Goal: Information Seeking & Learning: Learn about a topic

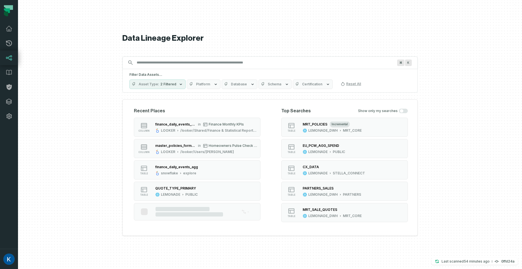
click at [194, 60] on input "Discovery Provider cmdk menu" at bounding box center [264, 62] width 263 height 9
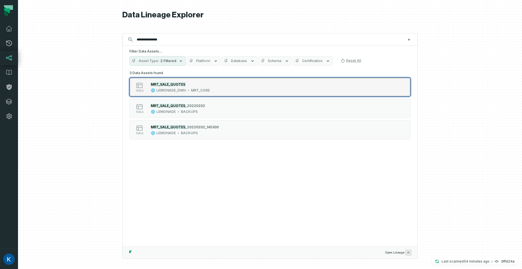
type input "**********"
click at [243, 90] on div "table MRT_SALE_QUOTES LEMONADE_DWH MRT_CORE" at bounding box center [200, 87] width 141 height 11
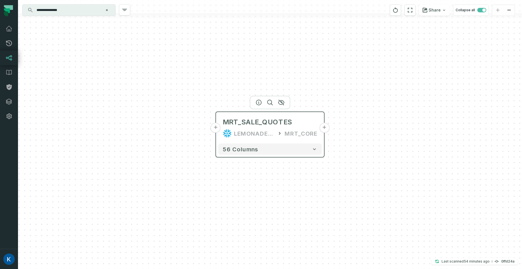
click at [324, 131] on button "+" at bounding box center [324, 128] width 10 height 10
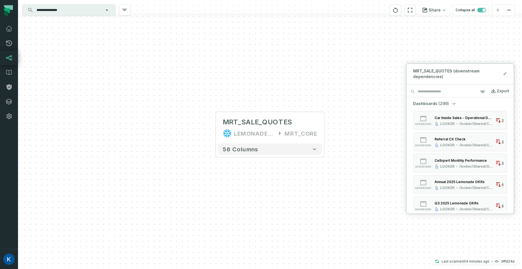
click at [452, 105] on icon "button" at bounding box center [454, 104] width 6 height 6
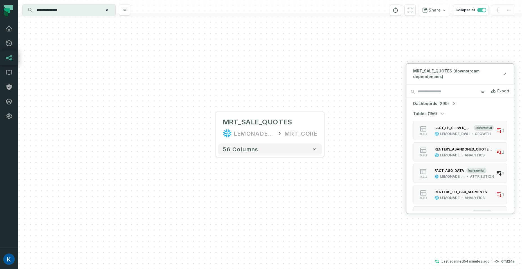
click at [443, 114] on icon "button" at bounding box center [442, 114] width 6 height 6
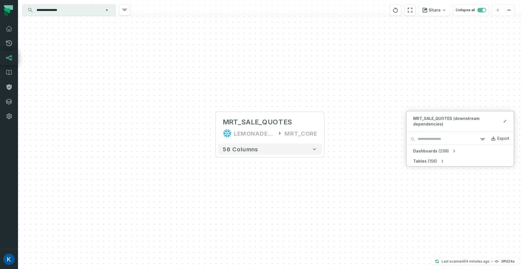
click at [437, 160] on button "Tables (156)" at bounding box center [429, 162] width 32 height 6
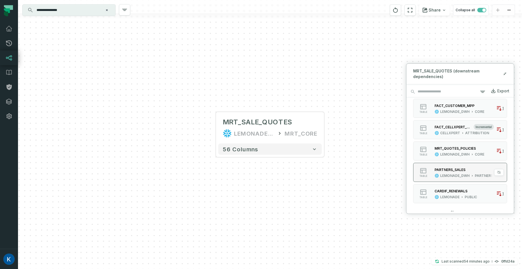
scroll to position [239, 0]
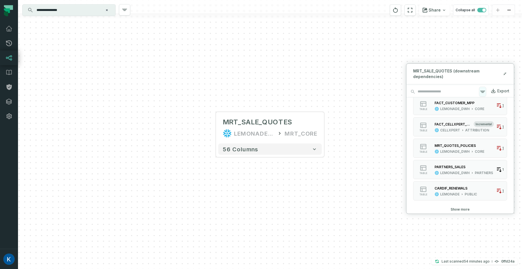
click at [480, 91] on icon "button" at bounding box center [482, 92] width 7 height 7
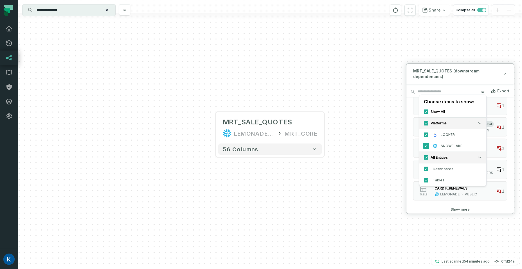
click at [425, 147] on button "SNOWFLAKE" at bounding box center [426, 146] width 4 height 4
click at [497, 108] on div "Dashboards (299) dashboard Car Inside Sales - Operational Dashboard LOOKER /loo…" at bounding box center [459, 158] width 107 height 106
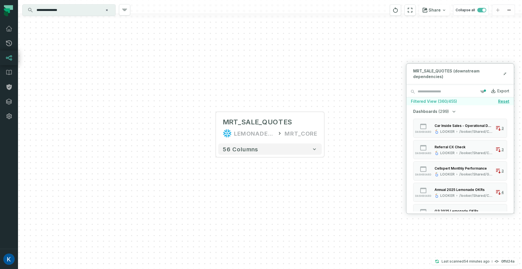
click at [454, 111] on icon "button" at bounding box center [454, 112] width 6 height 6
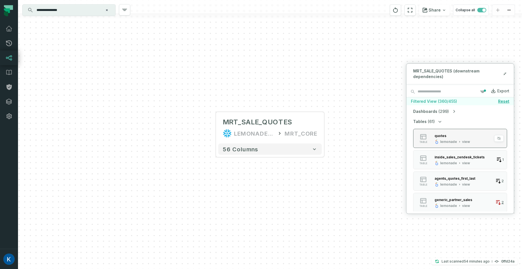
click at [445, 139] on div "quotes lemonade view" at bounding box center [452, 138] width 40 height 11
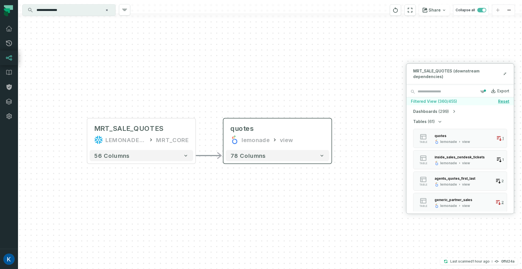
click at [325, 148] on div "78 columns" at bounding box center [278, 156] width 108 height 16
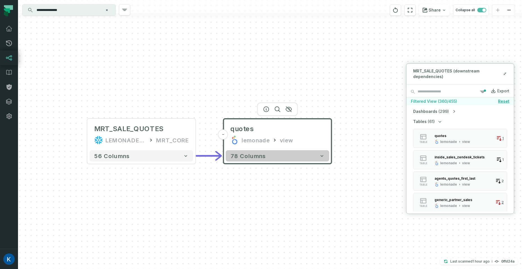
click at [322, 153] on icon "button" at bounding box center [322, 156] width 6 height 6
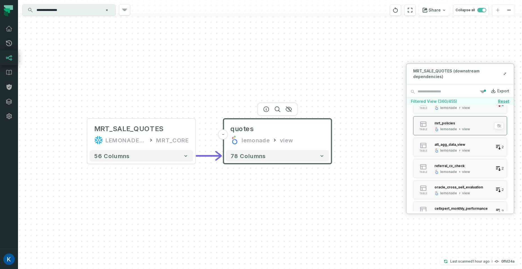
scroll to position [78, 0]
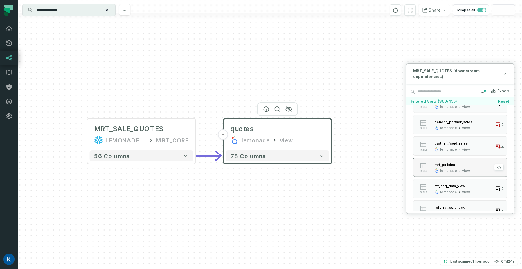
click at [466, 169] on div "view" at bounding box center [466, 171] width 8 height 4
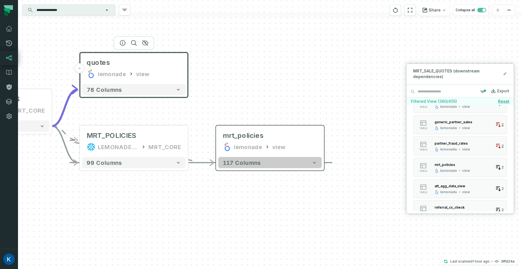
click at [300, 167] on button "117 columns" at bounding box center [269, 162] width 103 height 11
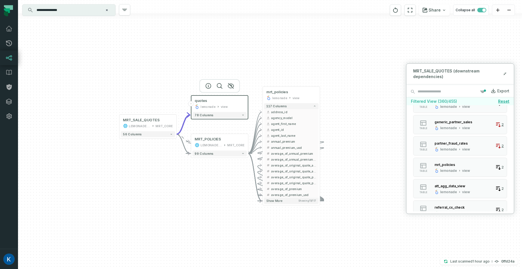
drag, startPoint x: 364, startPoint y: 204, endPoint x: 336, endPoint y: 164, distance: 49.0
click at [351, 134] on div "+ MRT_SALE_QUOTES LEMONADE_DWH MRT_CORE + 56 columns - quotes lemonade view 78 …" at bounding box center [270, 134] width 504 height 269
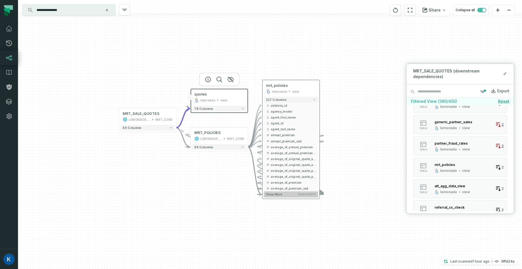
click at [301, 196] on span "Showing 15 / 117" at bounding box center [307, 194] width 18 height 3
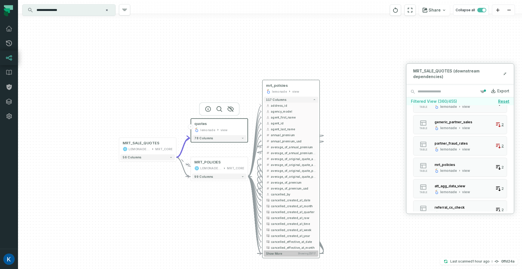
click at [298, 251] on button "Show more Showing 25 / 117" at bounding box center [291, 254] width 55 height 6
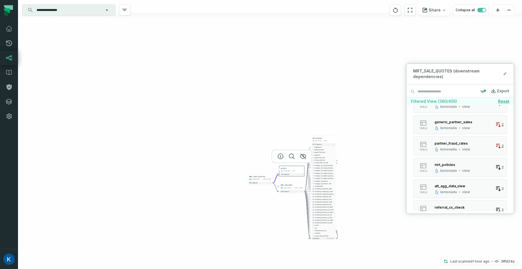
drag, startPoint x: 352, startPoint y: 213, endPoint x: 331, endPoint y: 160, distance: 57.7
click at [331, 160] on div "+ MRT_SALE_QUOTES LEMONADE_DWH MRT_CORE + 56 columns - quotes lemonade view 78 …" at bounding box center [270, 134] width 504 height 269
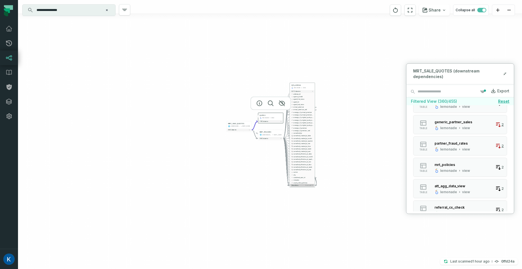
click at [303, 186] on button "Show more Showing 35 / 117" at bounding box center [302, 185] width 24 height 3
click at [307, 211] on span "Showing 45 / 117" at bounding box center [309, 211] width 8 height 1
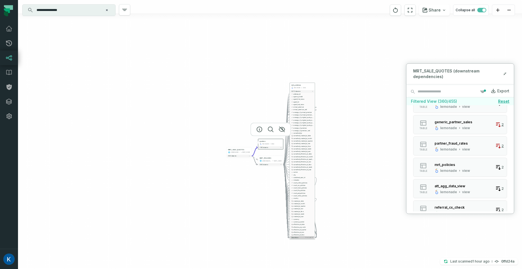
click at [301, 237] on button "Show more Showing 55 / 117" at bounding box center [302, 237] width 24 height 3
click at [306, 238] on span "Showing 55 / 117" at bounding box center [309, 237] width 8 height 1
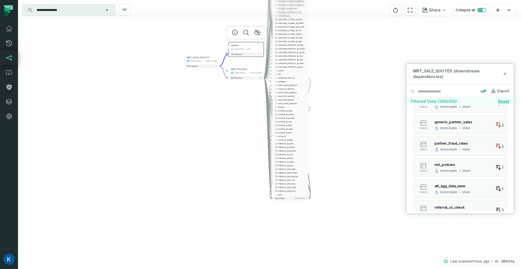
drag, startPoint x: 336, startPoint y: 240, endPoint x: 324, endPoint y: 137, distance: 103.3
click at [324, 137] on div "+ MRT_SALE_QUOTES LEMONADE_DWH MRT_CORE + 56 columns - quotes lemonade view 78 …" at bounding box center [270, 134] width 504 height 269
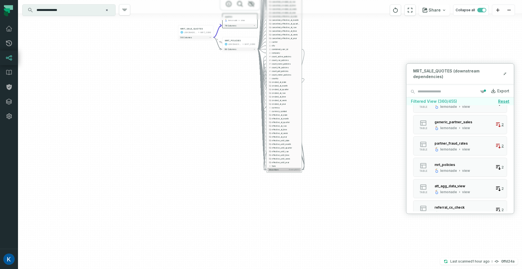
click at [292, 170] on span "Showing 65 / 117" at bounding box center [293, 170] width 11 height 2
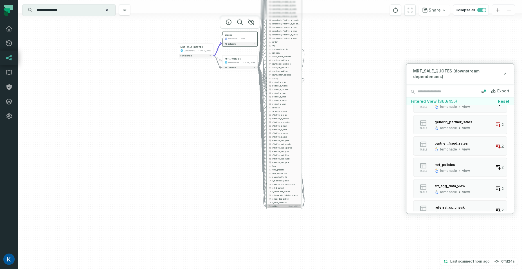
click at [288, 206] on button "Show more Showing 75 / 117" at bounding box center [284, 207] width 34 height 4
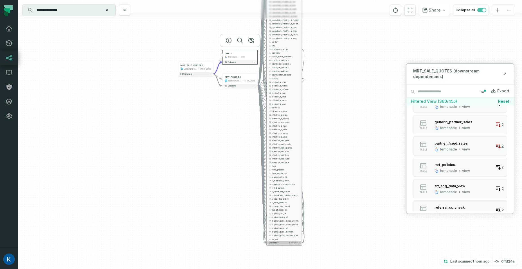
click at [285, 241] on button "Show more Showing 85 / 117" at bounding box center [284, 243] width 34 height 4
click at [296, 243] on span "Showing 85 / 117" at bounding box center [293, 243] width 11 height 2
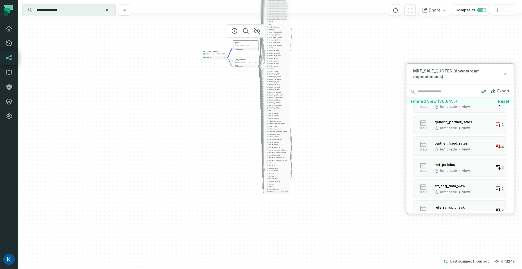
drag, startPoint x: 337, startPoint y: 231, endPoint x: 312, endPoint y: 160, distance: 75.8
click at [315, 158] on div "+ MRT_SALE_QUOTES LEMONADE_DWH MRT_CORE + 56 columns - quotes lemonade view 78 …" at bounding box center [270, 134] width 504 height 269
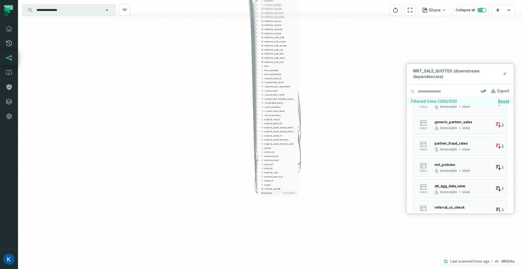
click at [284, 197] on div "+ MRT_SALE_QUOTES LEMONADE_DWH MRT_CORE + 56 columns - quotes lemonade view 78 …" at bounding box center [270, 134] width 504 height 269
click at [283, 195] on button "Show more Showing 95 / 117" at bounding box center [279, 193] width 38 height 4
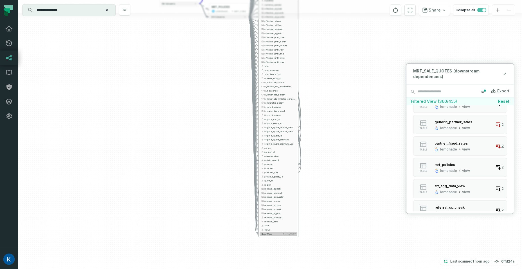
click at [286, 236] on button "Show more Showing 105 / 117" at bounding box center [279, 234] width 38 height 4
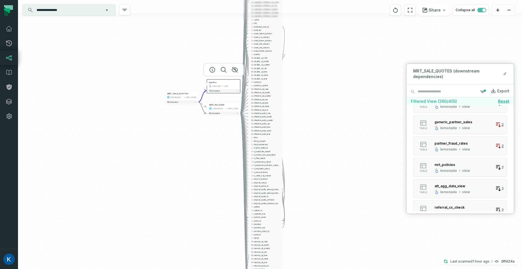
drag, startPoint x: 333, startPoint y: 118, endPoint x: 314, endPoint y: 165, distance: 50.4
click at [314, 165] on div "+ MRT_SALE_QUOTES LEMONADE_DWH MRT_CORE + 56 columns - quotes lemonade view 78 …" at bounding box center [270, 134] width 504 height 269
click at [369, 51] on div "+ MRT_SALE_QUOTES LEMONADE_DWH MRT_CORE + 56 columns - quotes lemonade view 78 …" at bounding box center [270, 134] width 504 height 269
